Goal: Navigation & Orientation: Find specific page/section

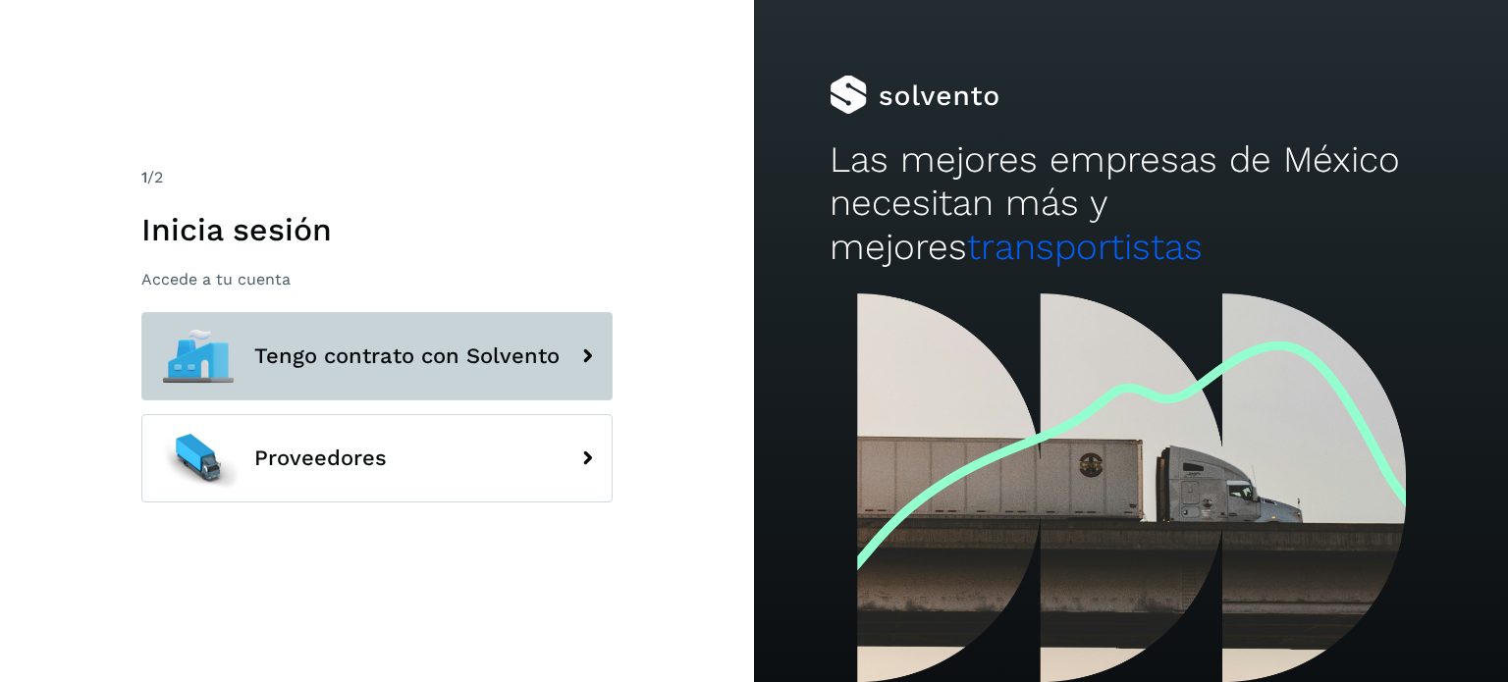
click at [508, 339] on button "Tengo contrato con Solvento" at bounding box center [376, 356] width 471 height 88
click at [466, 369] on button "Tengo contrato con Solvento" at bounding box center [376, 356] width 471 height 88
click at [348, 348] on span "Tengo contrato con Solvento" at bounding box center [406, 357] width 305 height 24
click at [477, 360] on span "Tengo contrato con Solvento" at bounding box center [406, 357] width 305 height 24
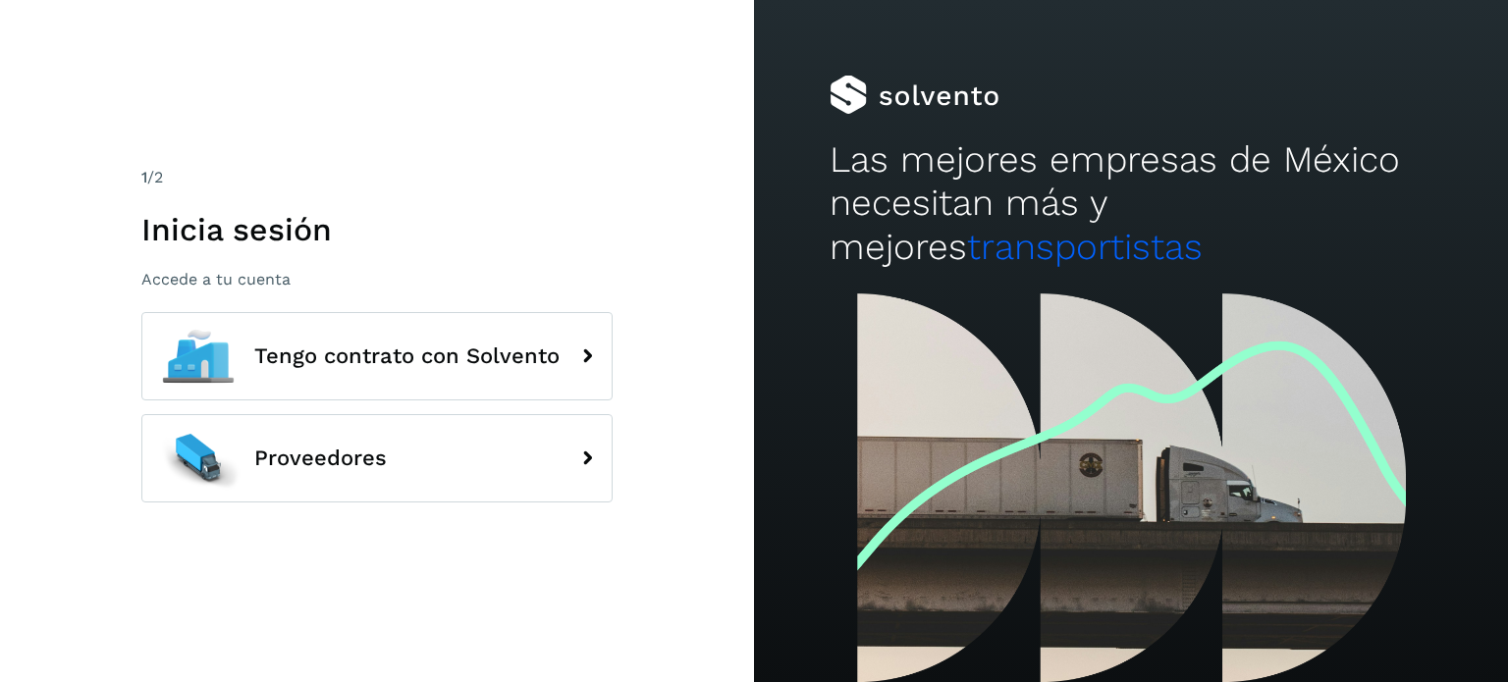
click at [542, 624] on div "1 /2 Inicia sesión Accede a tu cuenta Tengo contrato con Solvento Proveedores" at bounding box center [377, 341] width 754 height 682
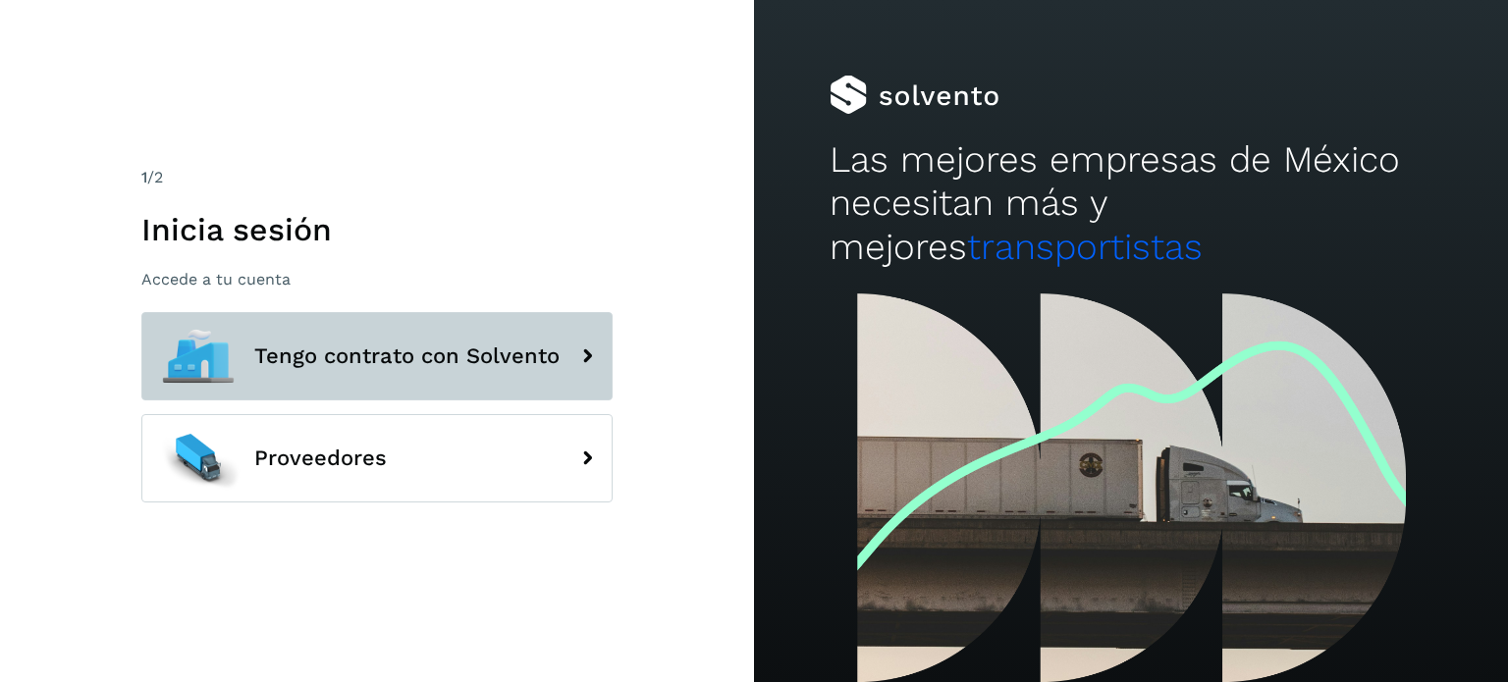
click at [577, 328] on button "Tengo contrato con Solvento" at bounding box center [376, 356] width 471 height 88
click at [436, 346] on span "Tengo contrato con Solvento" at bounding box center [406, 357] width 305 height 24
click at [436, 345] on span "Tengo contrato con Solvento" at bounding box center [406, 357] width 305 height 24
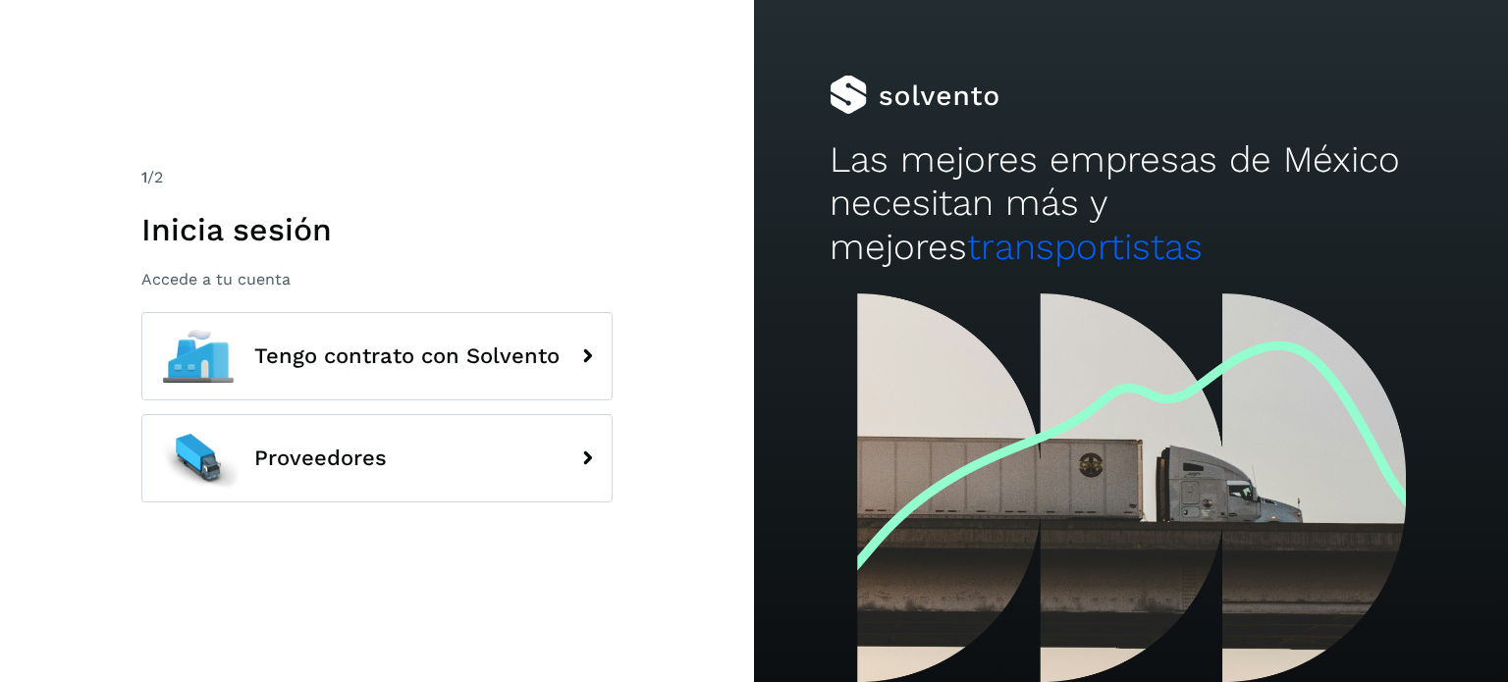
click at [614, 364] on div "1 /2 Inicia sesión Accede a tu cuenta Tengo contrato con Solvento Proveedores" at bounding box center [377, 341] width 754 height 682
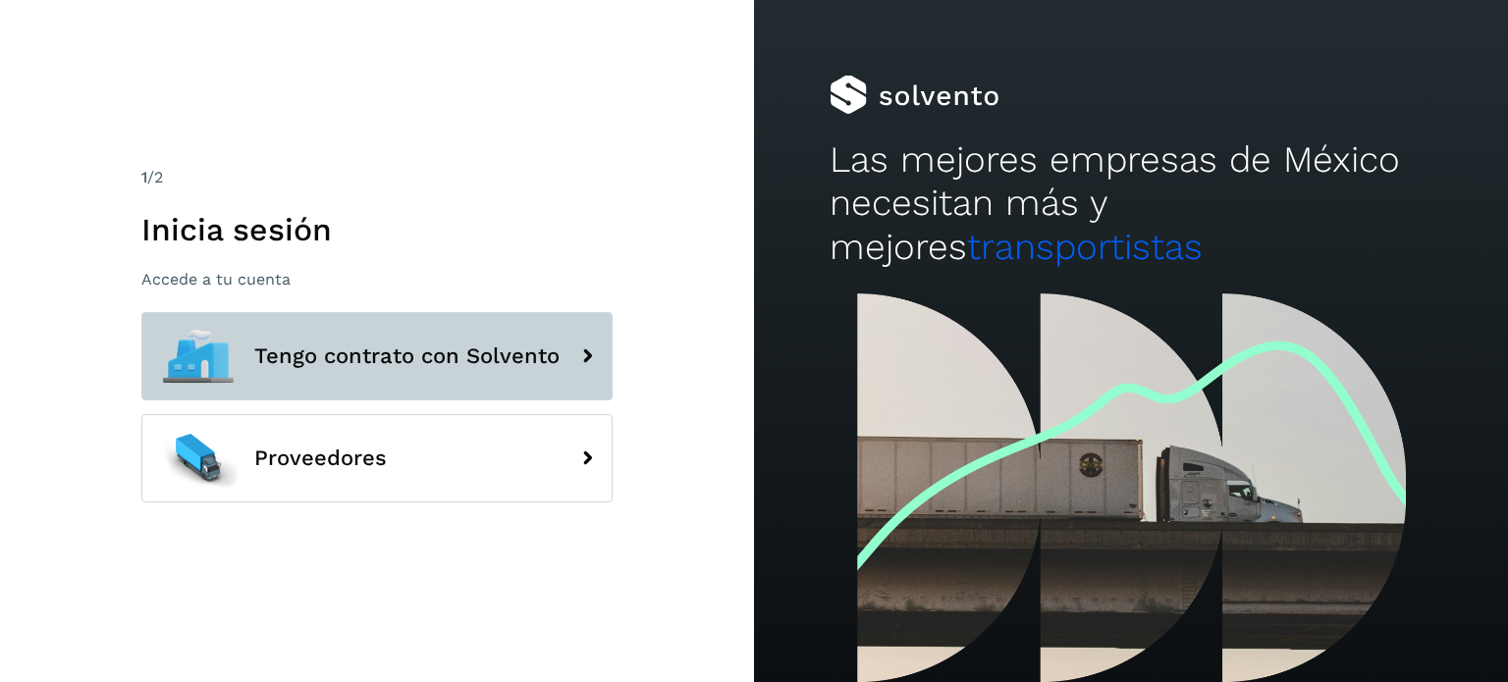
click at [603, 356] on icon at bounding box center [586, 356] width 39 height 39
click at [550, 342] on button "Tengo contrato con Solvento" at bounding box center [376, 356] width 471 height 88
click at [329, 367] on span "Tengo contrato con Solvento" at bounding box center [406, 357] width 305 height 24
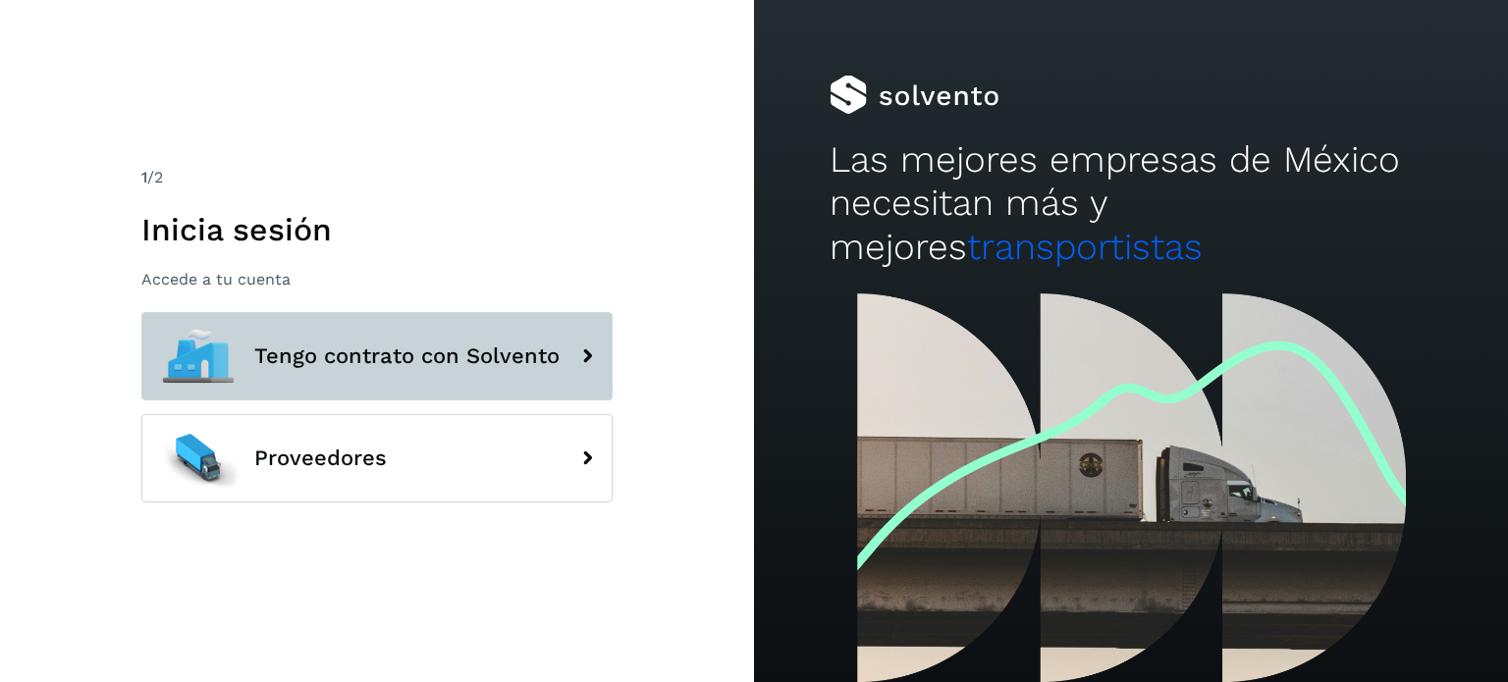
click at [329, 367] on span "Tengo contrato con Solvento" at bounding box center [406, 357] width 305 height 24
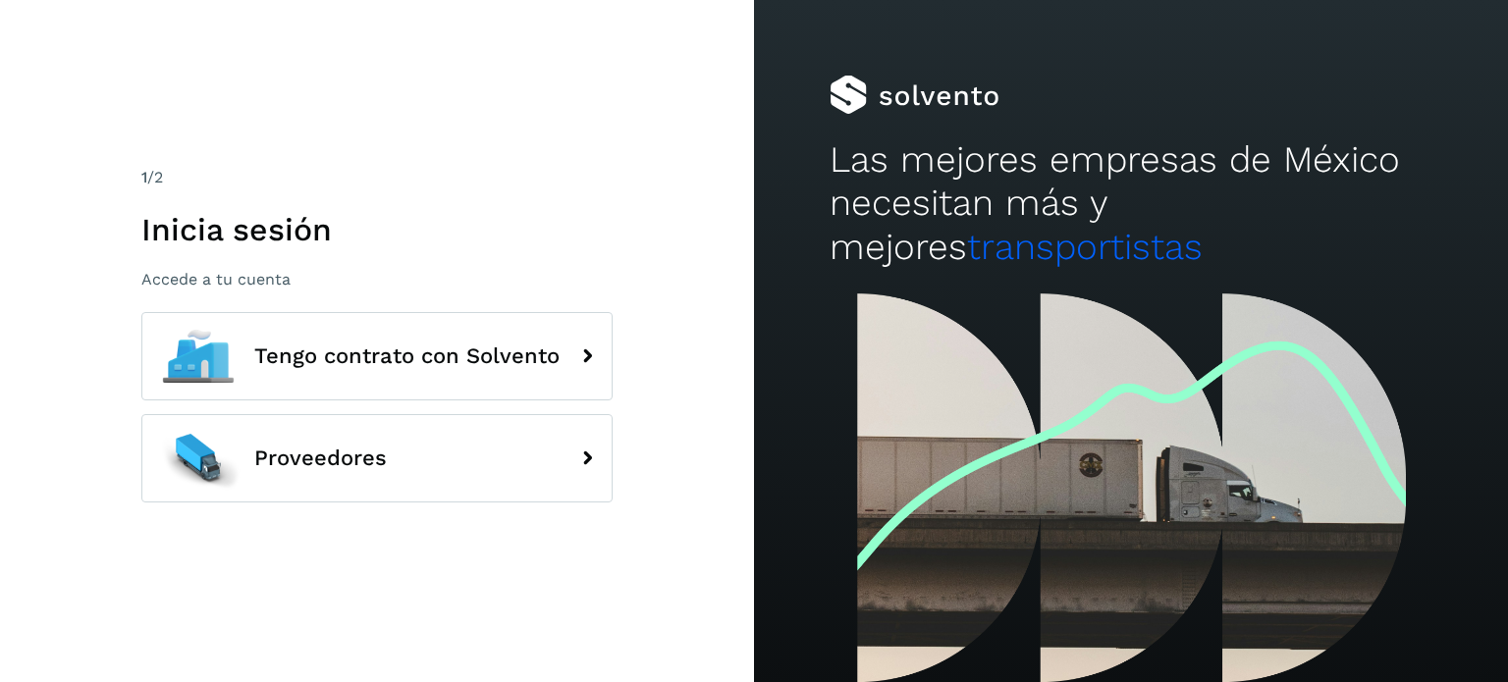
click at [428, 582] on div "1 /2 Inicia sesión Accede a tu cuenta Tengo contrato con Solvento Proveedores" at bounding box center [377, 341] width 754 height 682
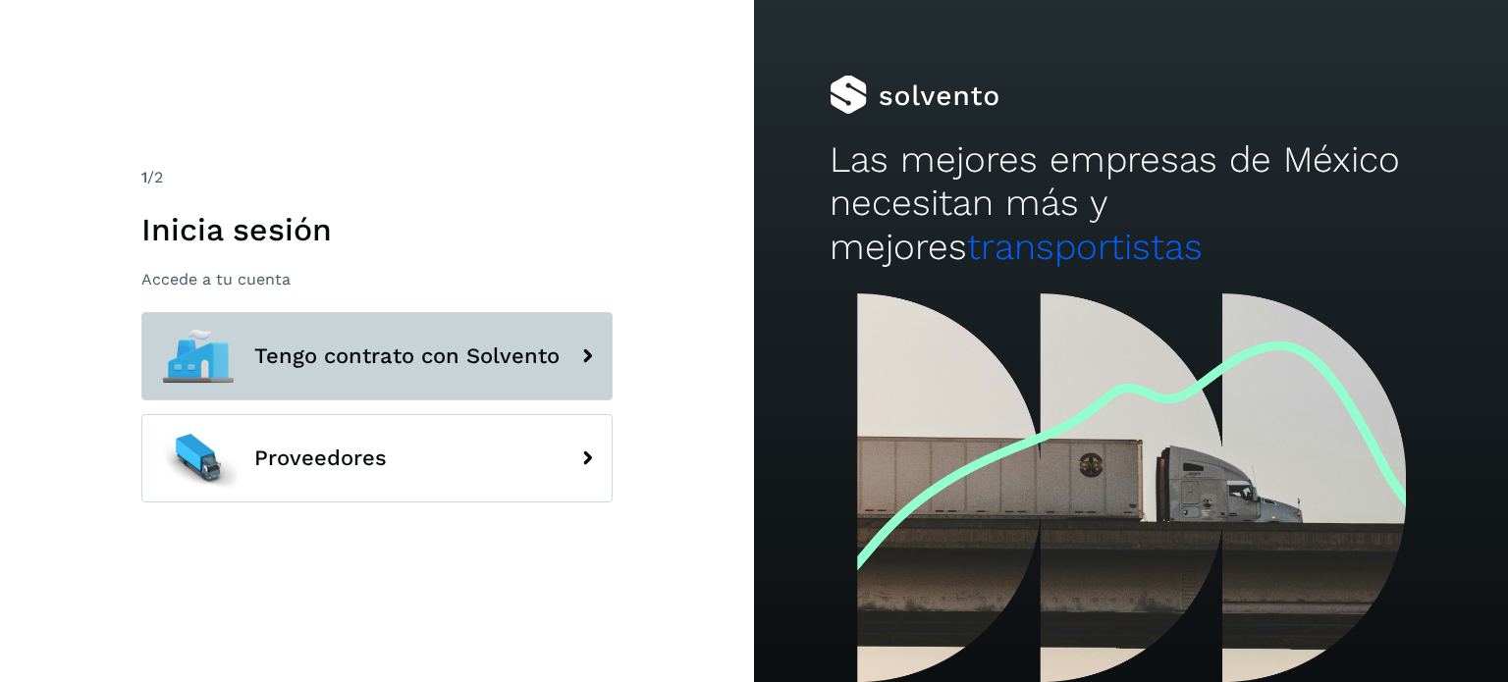
click at [408, 351] on span "Tengo contrato con Solvento" at bounding box center [406, 357] width 305 height 24
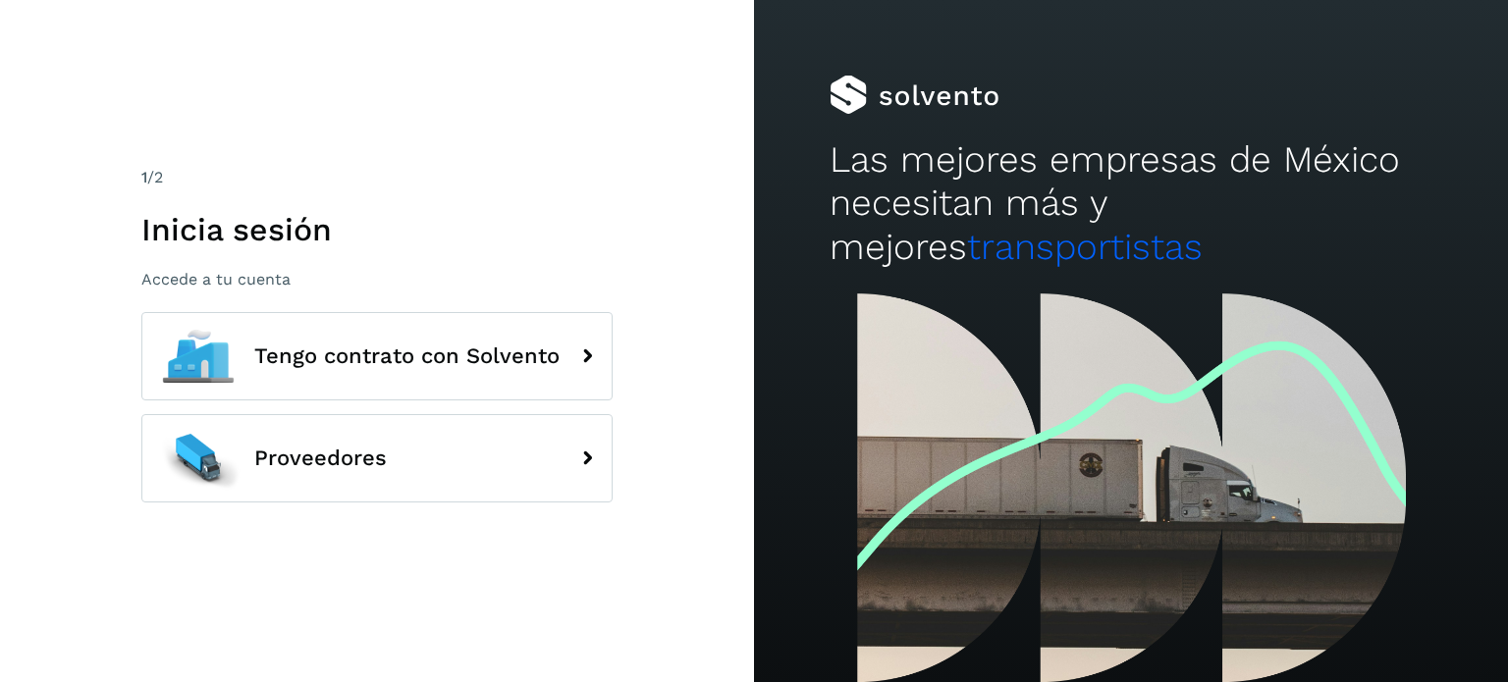
click at [510, 298] on div "1 /2 Inicia sesión Accede a tu cuenta Tengo contrato con Solvento Proveedores" at bounding box center [376, 341] width 471 height 351
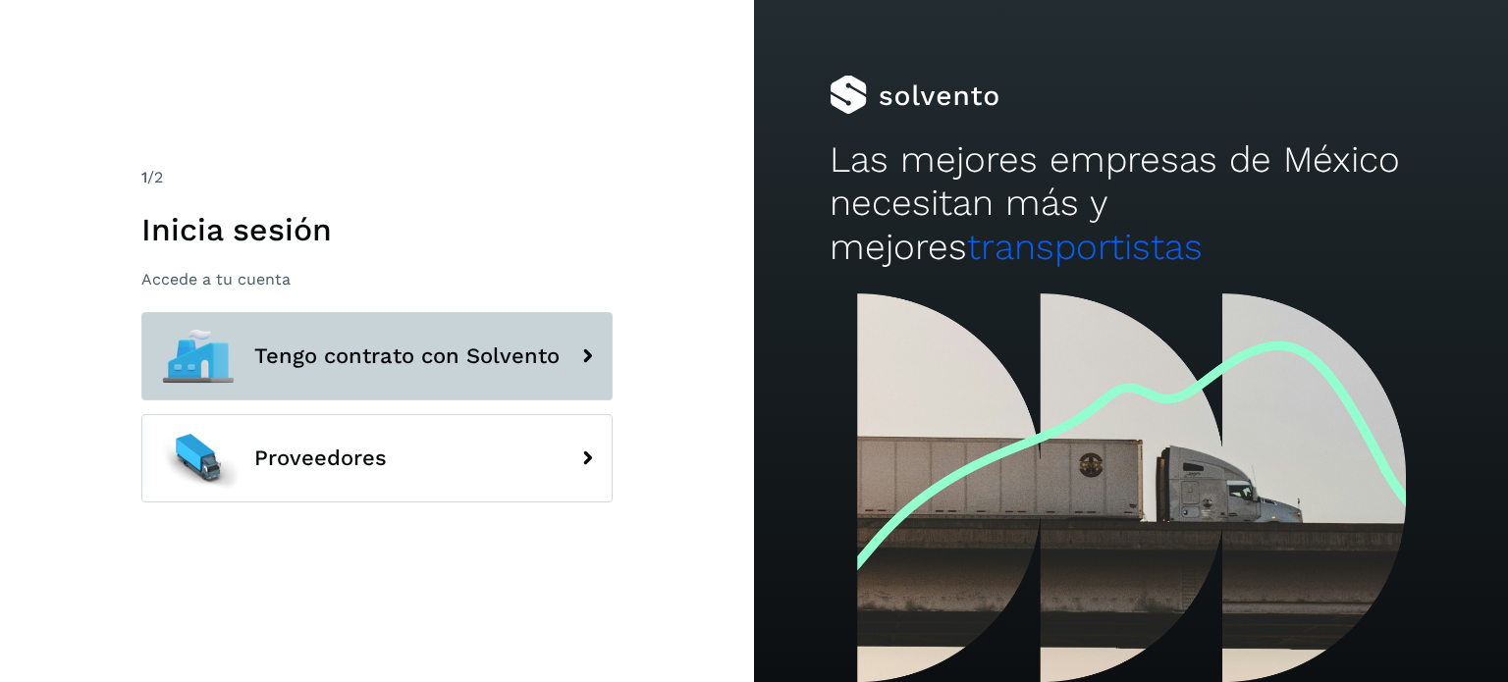
click at [505, 365] on span "Tengo contrato con Solvento" at bounding box center [406, 357] width 305 height 24
click at [507, 366] on span "Tengo contrato con Solvento" at bounding box center [406, 357] width 305 height 24
click at [507, 365] on span "Tengo contrato con Solvento" at bounding box center [406, 357] width 305 height 24
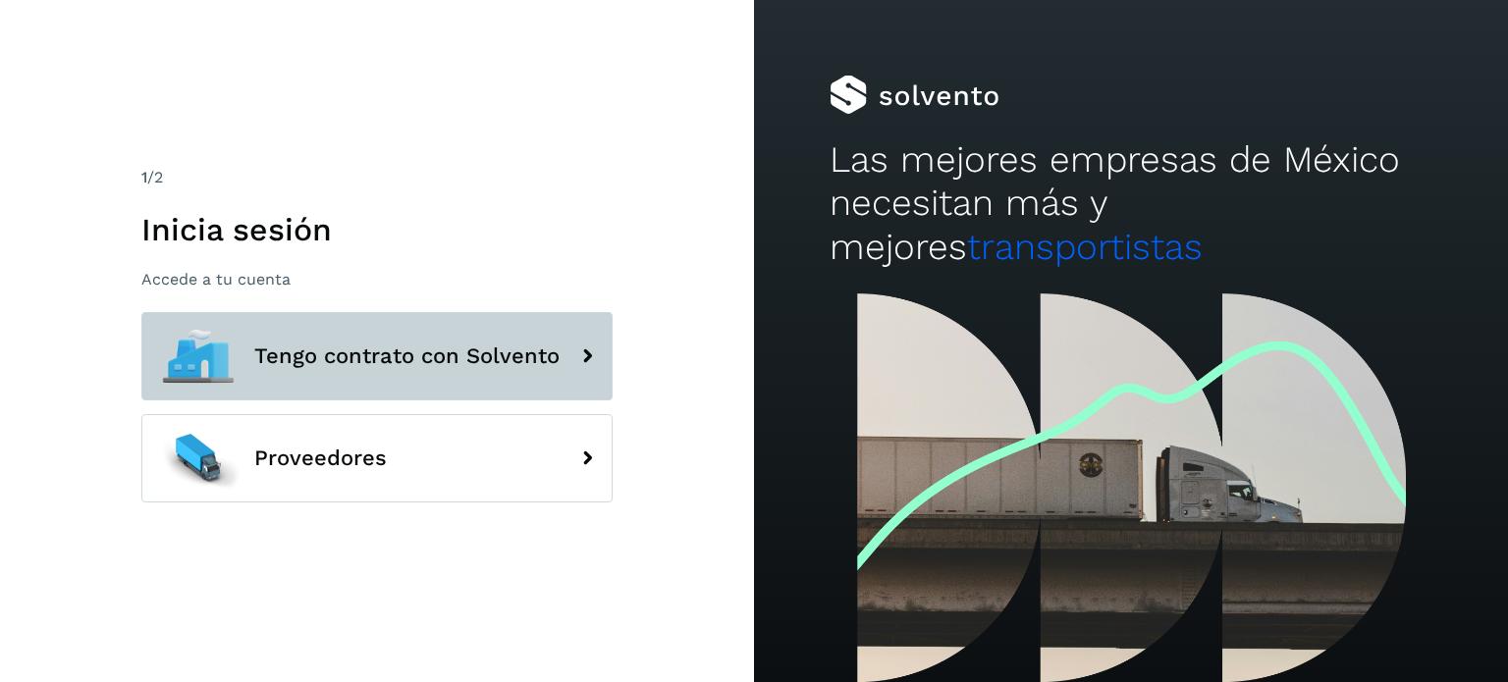
click at [507, 365] on span "Tengo contrato con Solvento" at bounding box center [406, 357] width 305 height 24
click at [507, 364] on span "Tengo contrato con Solvento" at bounding box center [406, 357] width 305 height 24
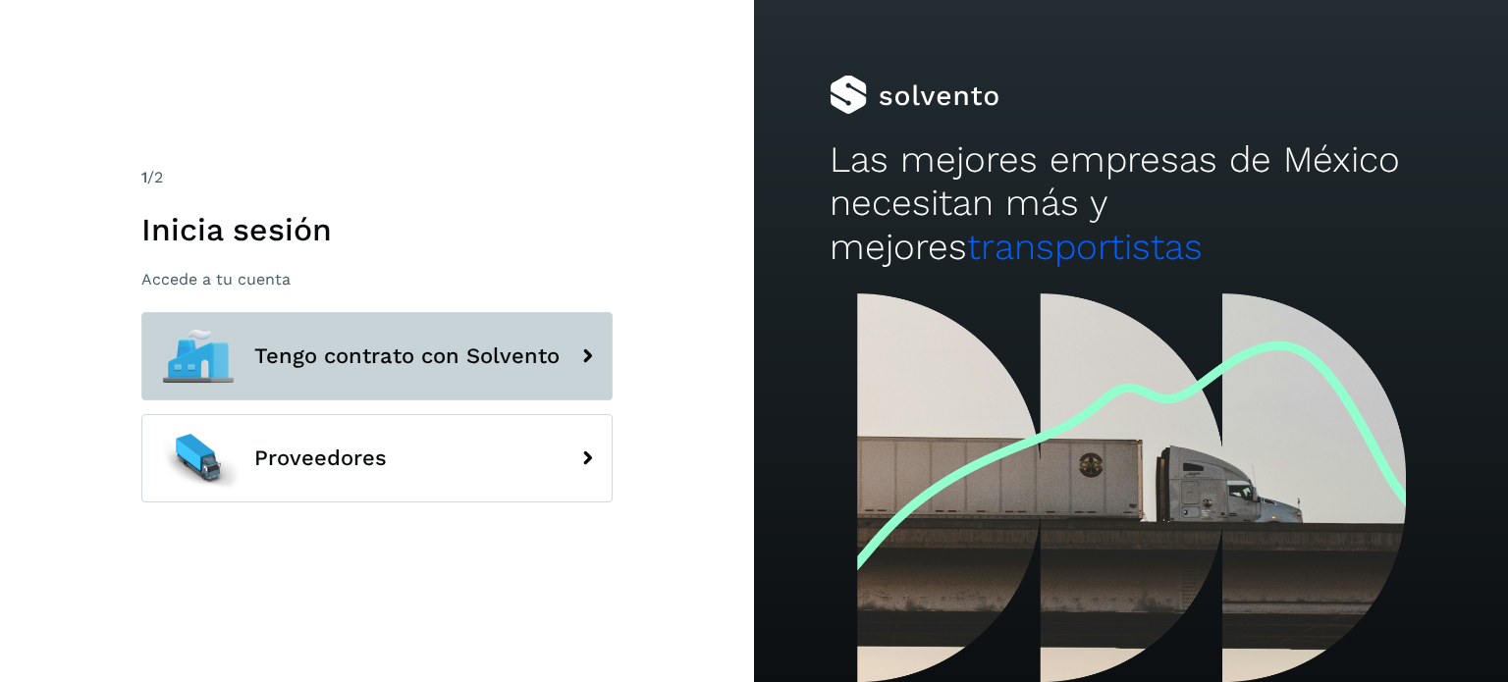
click at [507, 364] on span "Tengo contrato con Solvento" at bounding box center [406, 357] width 305 height 24
click at [506, 363] on span "Tengo contrato con Solvento" at bounding box center [406, 357] width 305 height 24
click at [506, 361] on span "Tengo contrato con Solvento" at bounding box center [406, 357] width 305 height 24
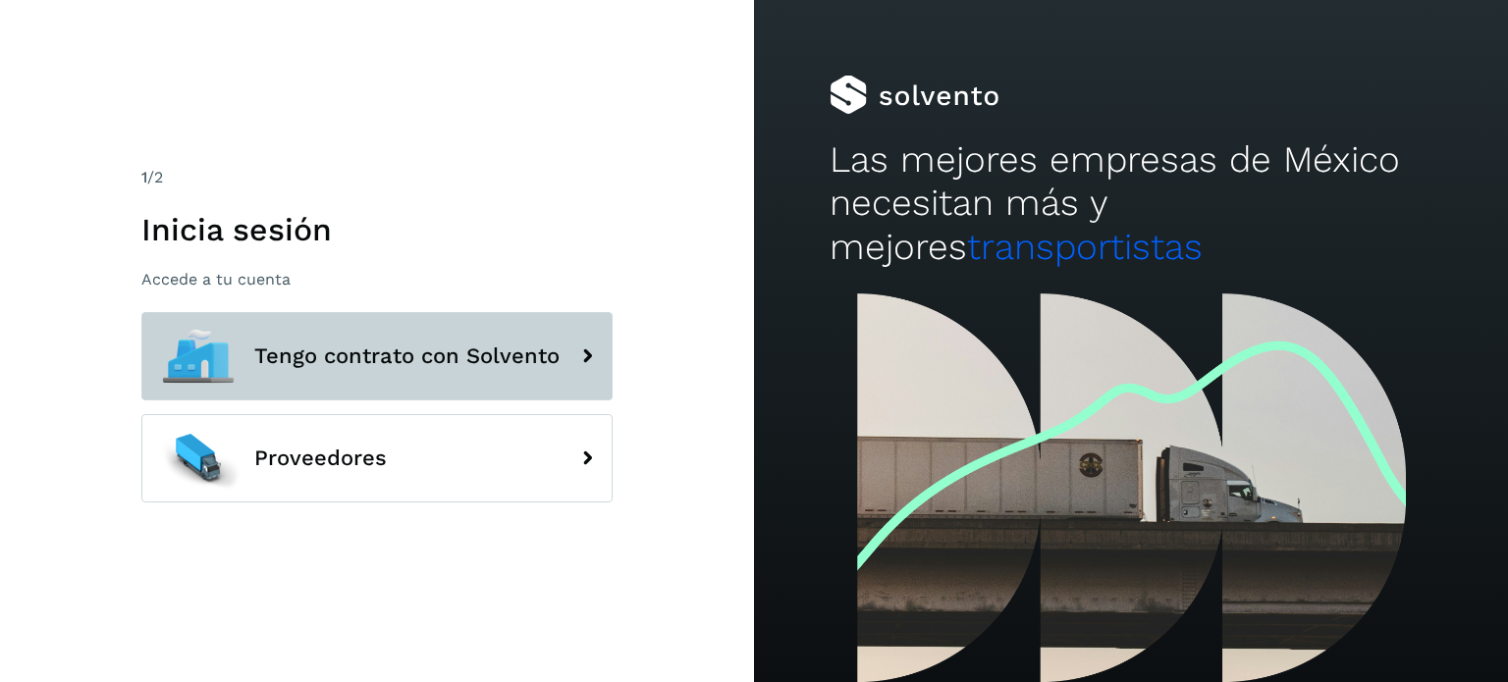
click at [451, 366] on span "Tengo contrato con Solvento" at bounding box center [406, 357] width 305 height 24
click at [450, 365] on span "Tengo contrato con Solvento" at bounding box center [406, 357] width 305 height 24
click at [418, 368] on span "Tengo contrato con Solvento" at bounding box center [406, 357] width 305 height 24
click at [502, 362] on span "Tengo contrato con Solvento" at bounding box center [406, 357] width 305 height 24
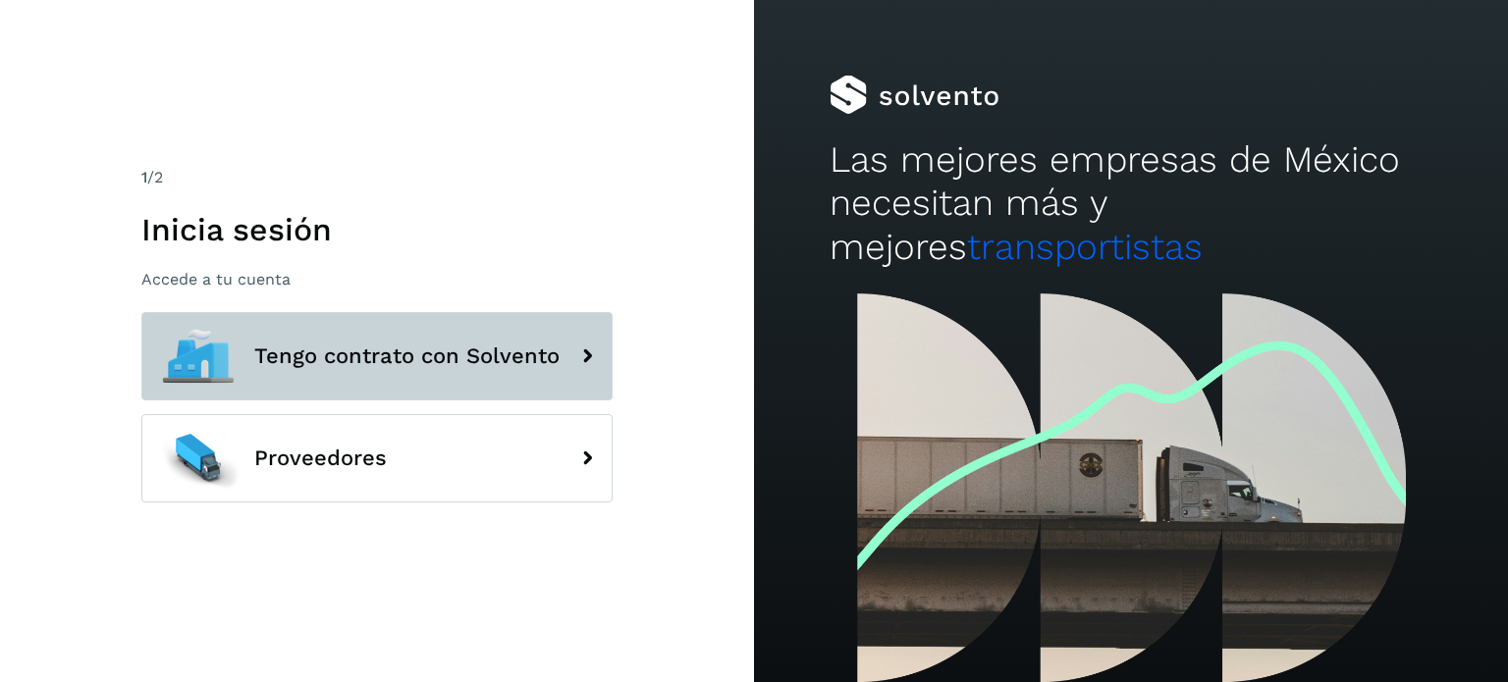
click at [502, 362] on span "Tengo contrato con Solvento" at bounding box center [406, 357] width 305 height 24
click at [505, 363] on span "Tengo contrato con Solvento" at bounding box center [406, 357] width 305 height 24
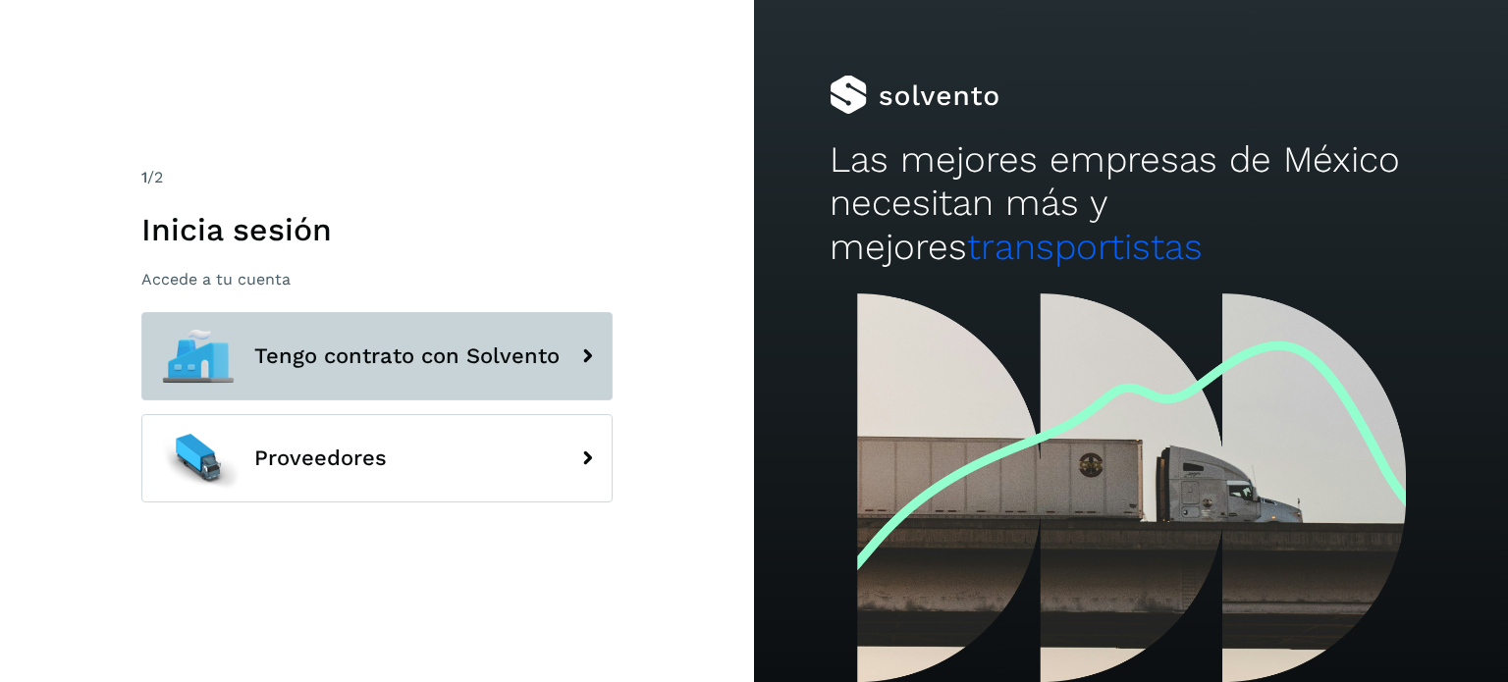
click at [505, 363] on span "Tengo contrato con Solvento" at bounding box center [406, 357] width 305 height 24
click at [298, 348] on span "Tengo contrato con Solvento" at bounding box center [406, 357] width 305 height 24
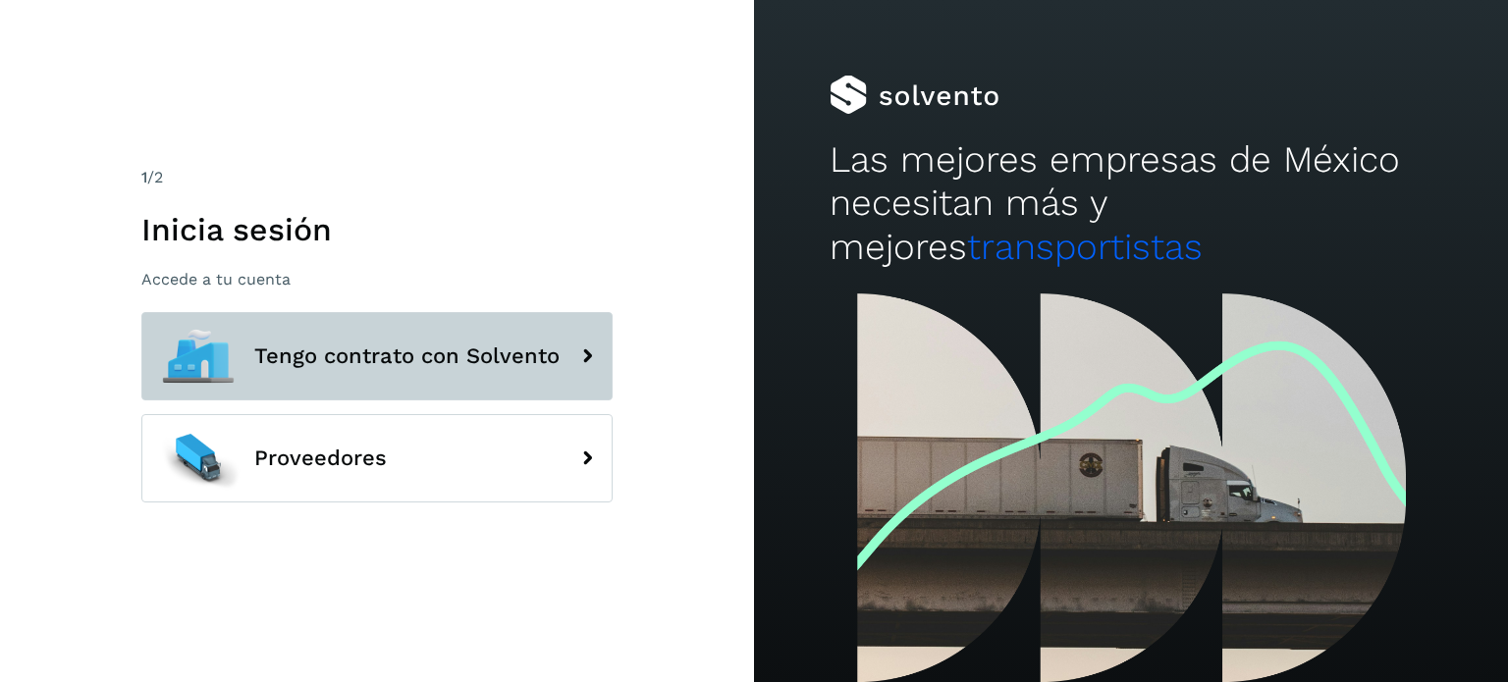
click at [298, 348] on span "Tengo contrato con Solvento" at bounding box center [406, 357] width 305 height 24
click at [228, 348] on div at bounding box center [198, 356] width 88 height 88
drag, startPoint x: 224, startPoint y: 347, endPoint x: 240, endPoint y: 345, distance: 16.0
click at [224, 347] on div at bounding box center [198, 356] width 88 height 88
click at [313, 345] on span "Tengo contrato con Solvento" at bounding box center [406, 357] width 305 height 24
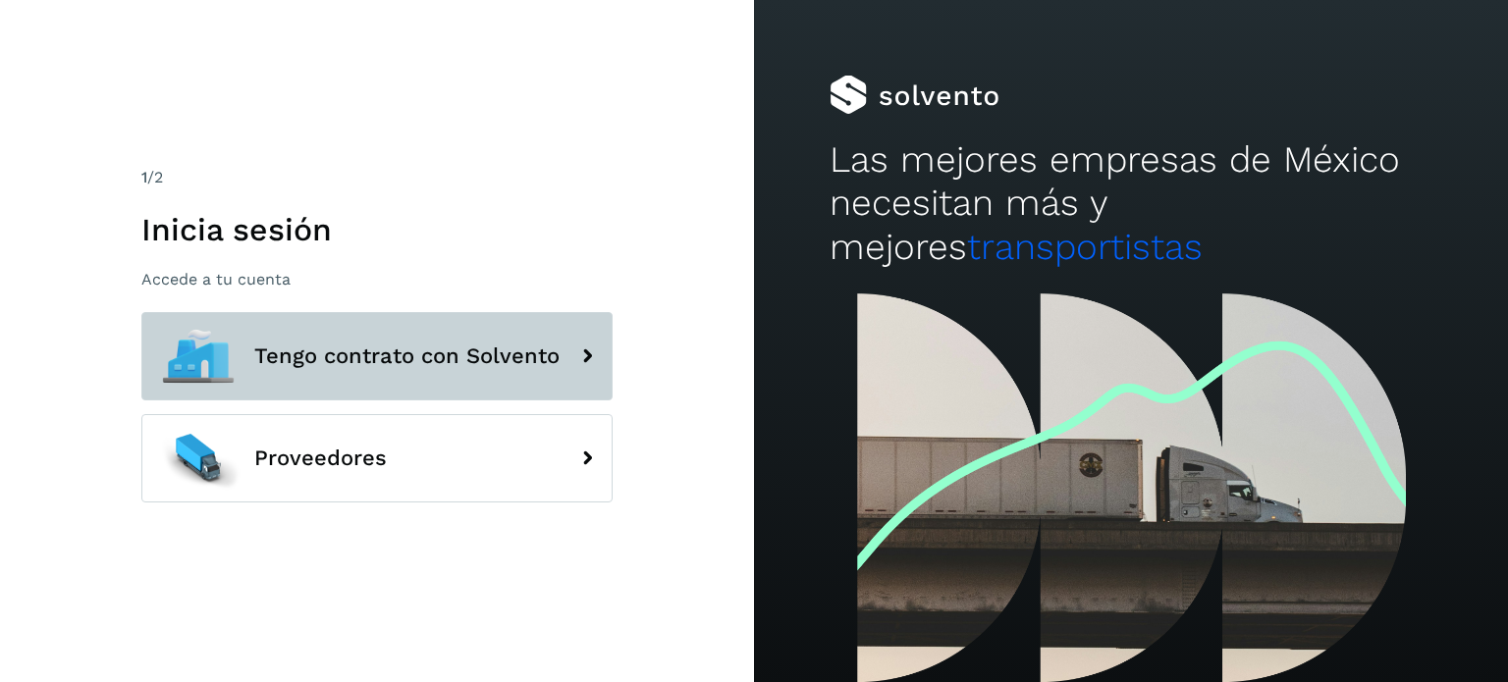
click at [331, 341] on button "Tengo contrato con Solvento" at bounding box center [376, 356] width 471 height 88
drag, startPoint x: 352, startPoint y: 338, endPoint x: 389, endPoint y: 334, distance: 36.5
click at [354, 338] on button "Tengo contrato con Solvento" at bounding box center [376, 356] width 471 height 88
drag, startPoint x: 389, startPoint y: 334, endPoint x: 401, endPoint y: 335, distance: 12.8
click at [396, 335] on button "Tengo contrato con Solvento" at bounding box center [376, 356] width 471 height 88
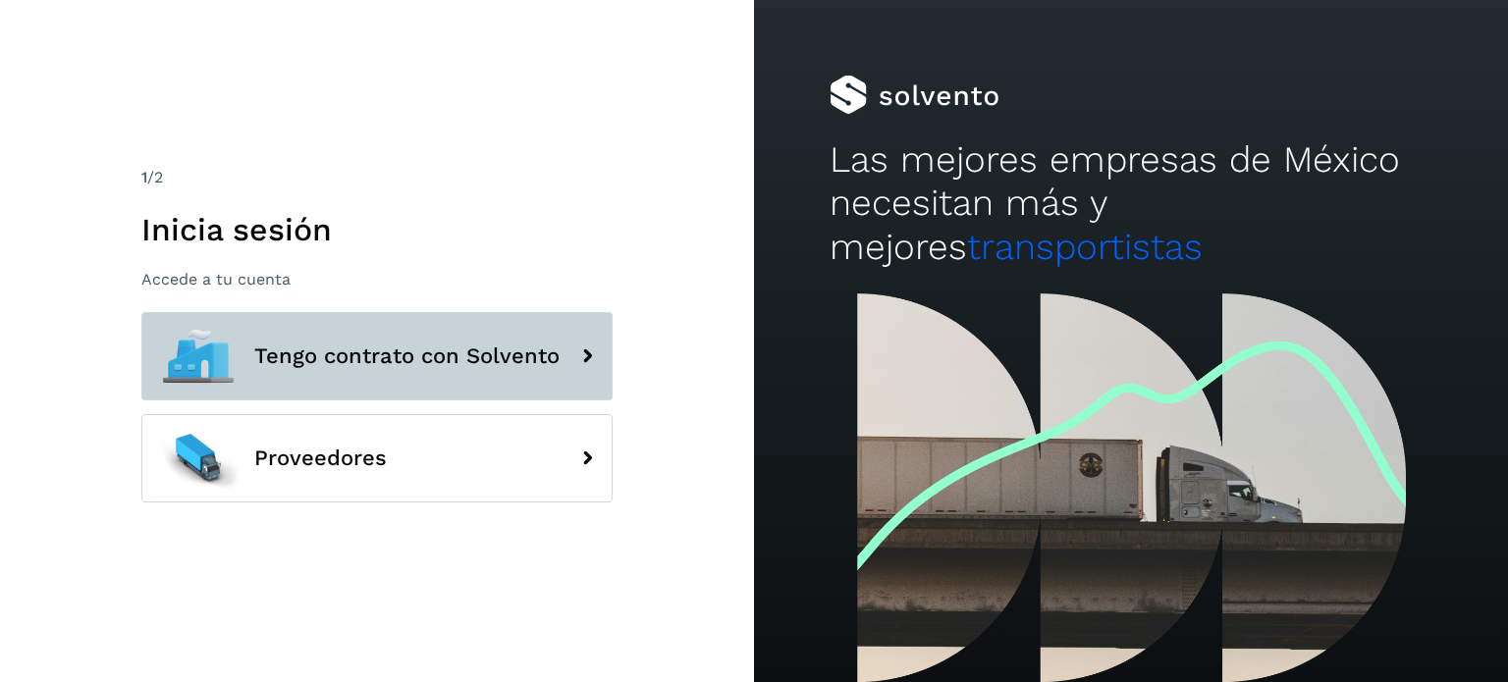
click at [421, 339] on button "Tengo contrato con Solvento" at bounding box center [376, 356] width 471 height 88
click at [425, 341] on button "Tengo contrato con Solvento" at bounding box center [376, 356] width 471 height 88
drag, startPoint x: 398, startPoint y: 345, endPoint x: 368, endPoint y: 341, distance: 29.7
click at [395, 345] on span "Tengo contrato con Solvento" at bounding box center [406, 357] width 305 height 24
click at [329, 338] on button "Tengo contrato con Solvento" at bounding box center [376, 356] width 471 height 88
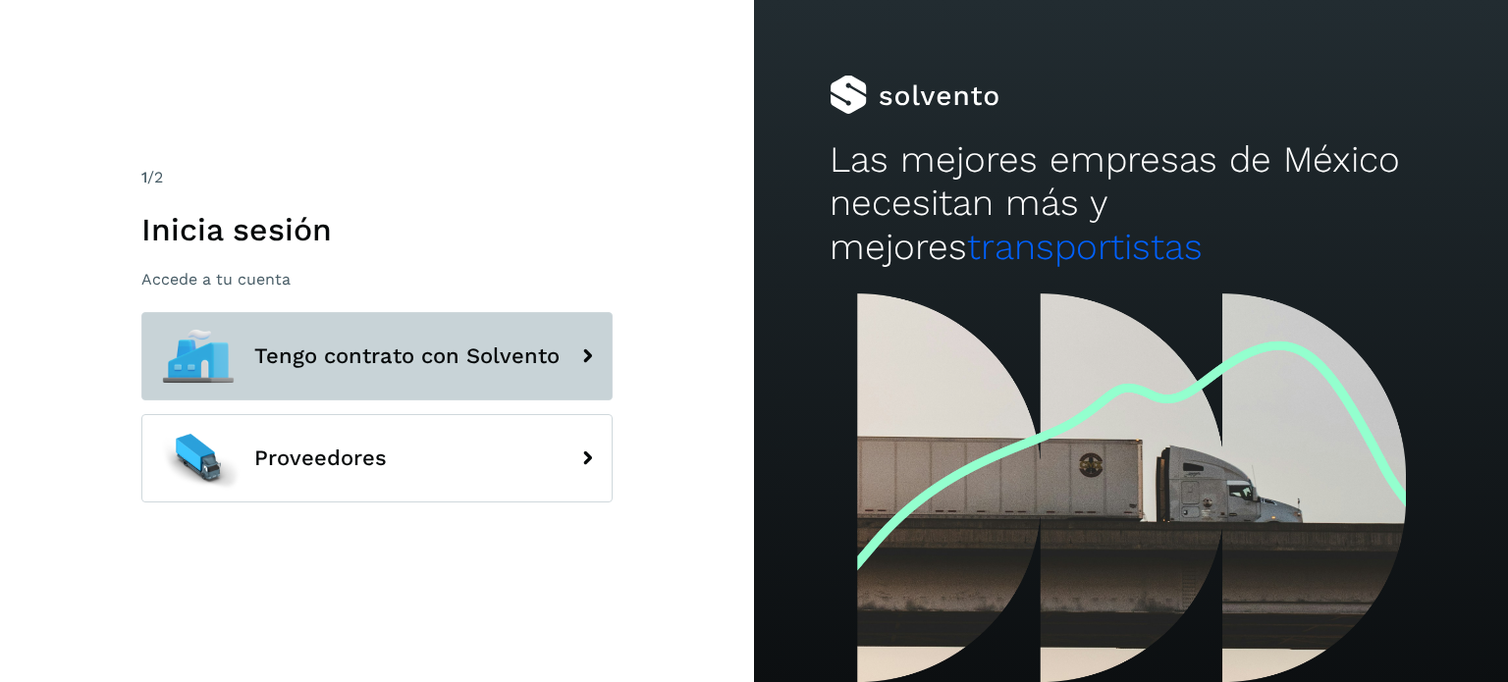
click at [314, 338] on button "Tengo contrato con Solvento" at bounding box center [376, 356] width 471 height 88
click at [316, 339] on button "Tengo contrato con Solvento" at bounding box center [376, 356] width 471 height 88
click at [318, 339] on button "Tengo contrato con Solvento" at bounding box center [376, 356] width 471 height 88
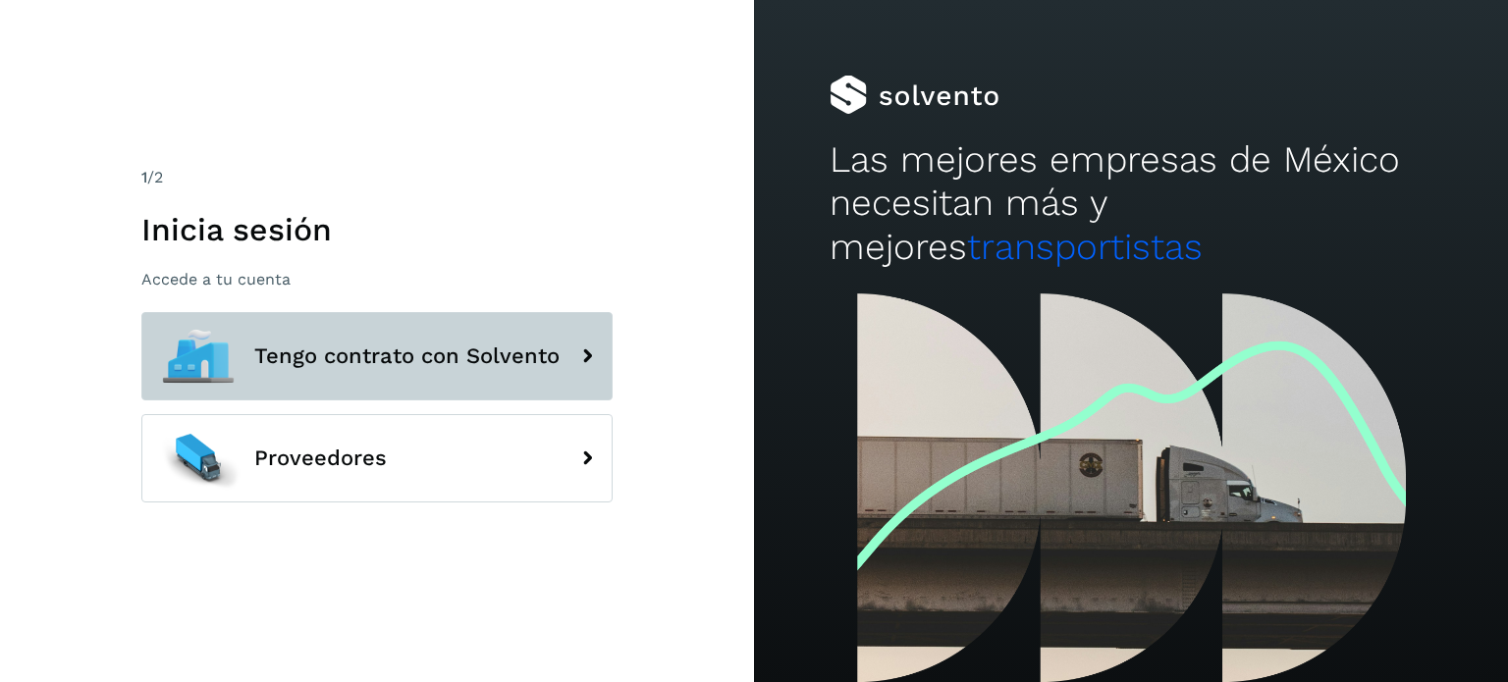
click at [318, 339] on button "Tengo contrato con Solvento" at bounding box center [376, 356] width 471 height 88
